Goal: Task Accomplishment & Management: Use online tool/utility

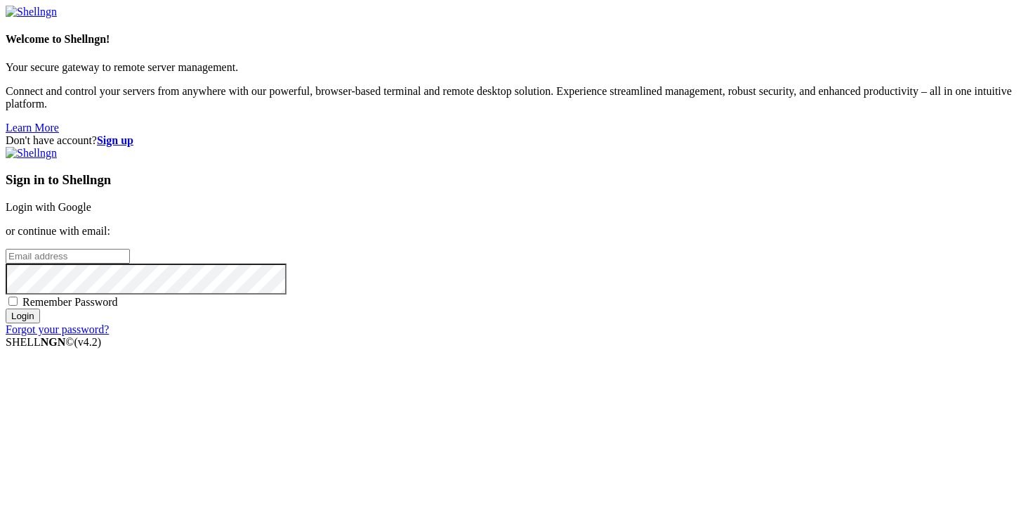
click at [130, 256] on input "email" at bounding box center [68, 256] width 124 height 15
type input "[EMAIL_ADDRESS][DOMAIN_NAME]"
click at [118, 308] on span "Remember Password" at bounding box center [70, 302] width 96 height 12
click at [18, 306] on input "Remember Password" at bounding box center [12, 300] width 9 height 9
checkbox input "true"
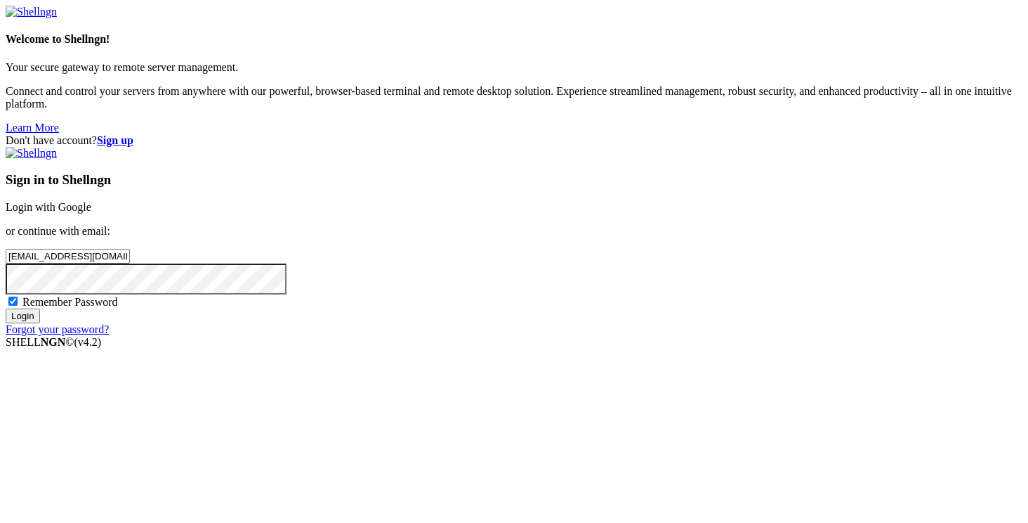
click at [40, 323] on input "Login" at bounding box center [23, 315] width 34 height 15
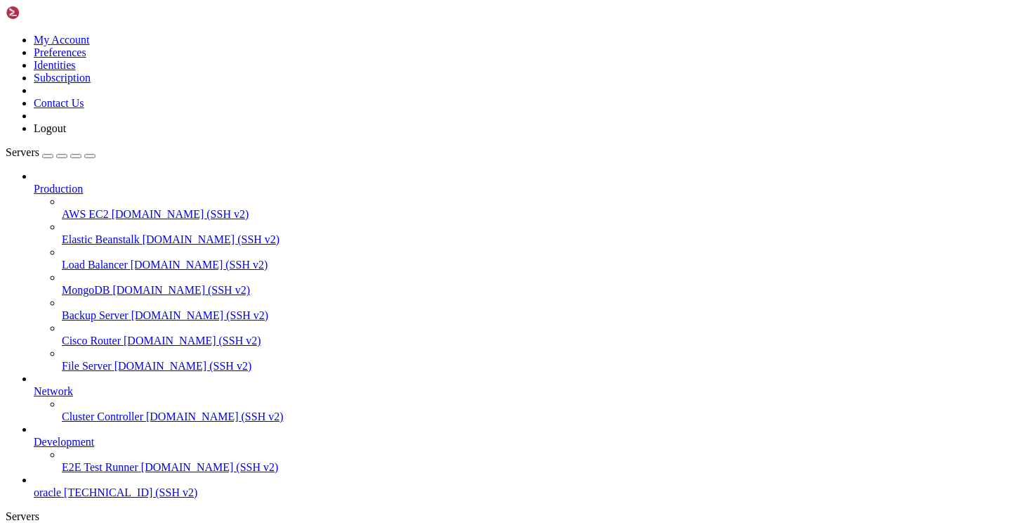
scroll to position [44, 0]
click at [61, 486] on span "oracle" at bounding box center [47, 492] width 27 height 12
